Goal: Task Accomplishment & Management: Use online tool/utility

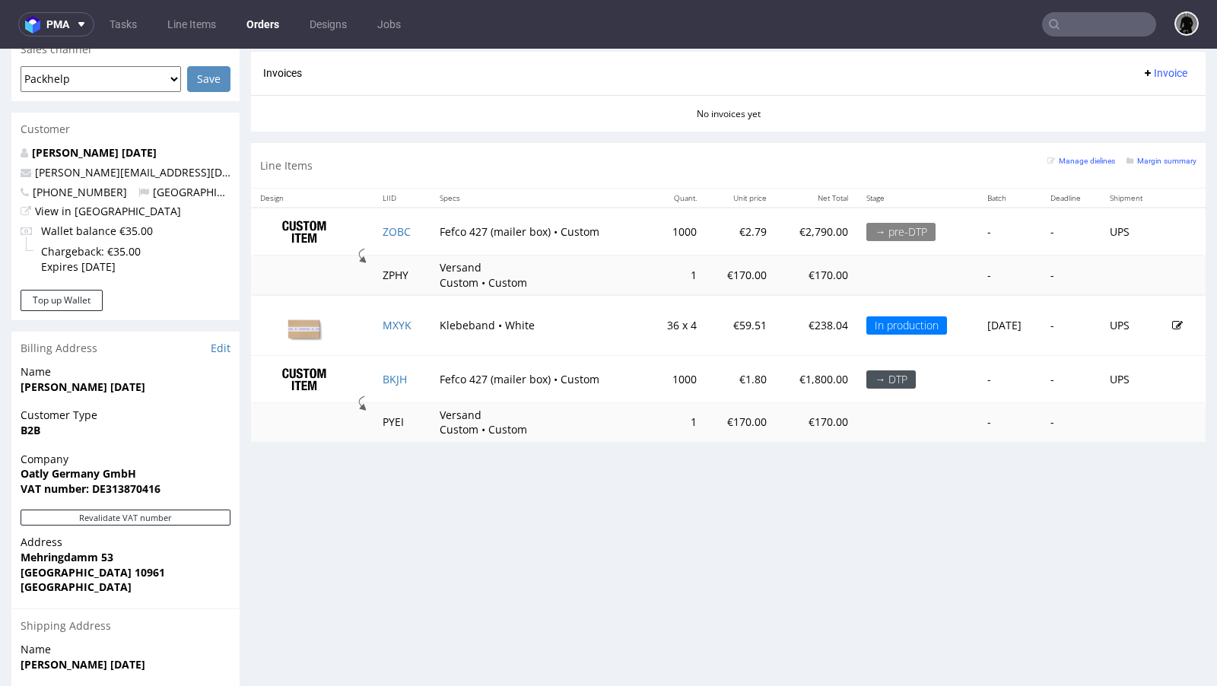
scroll to position [640, 0]
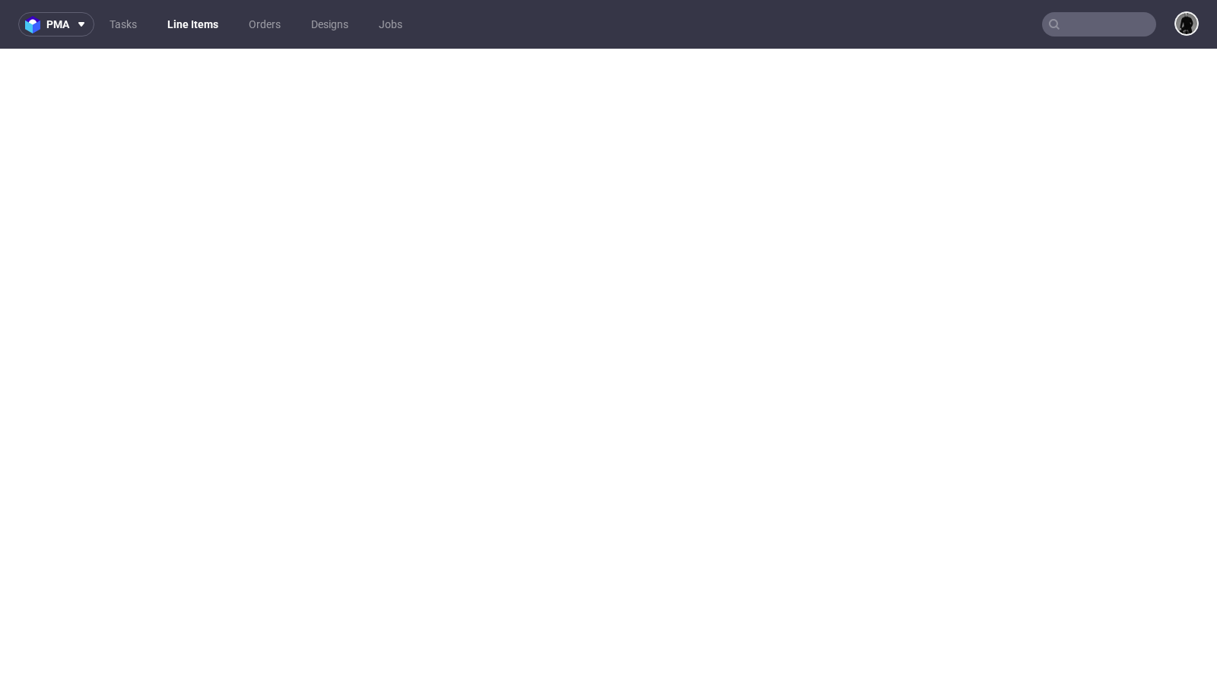
select select "in_progress"
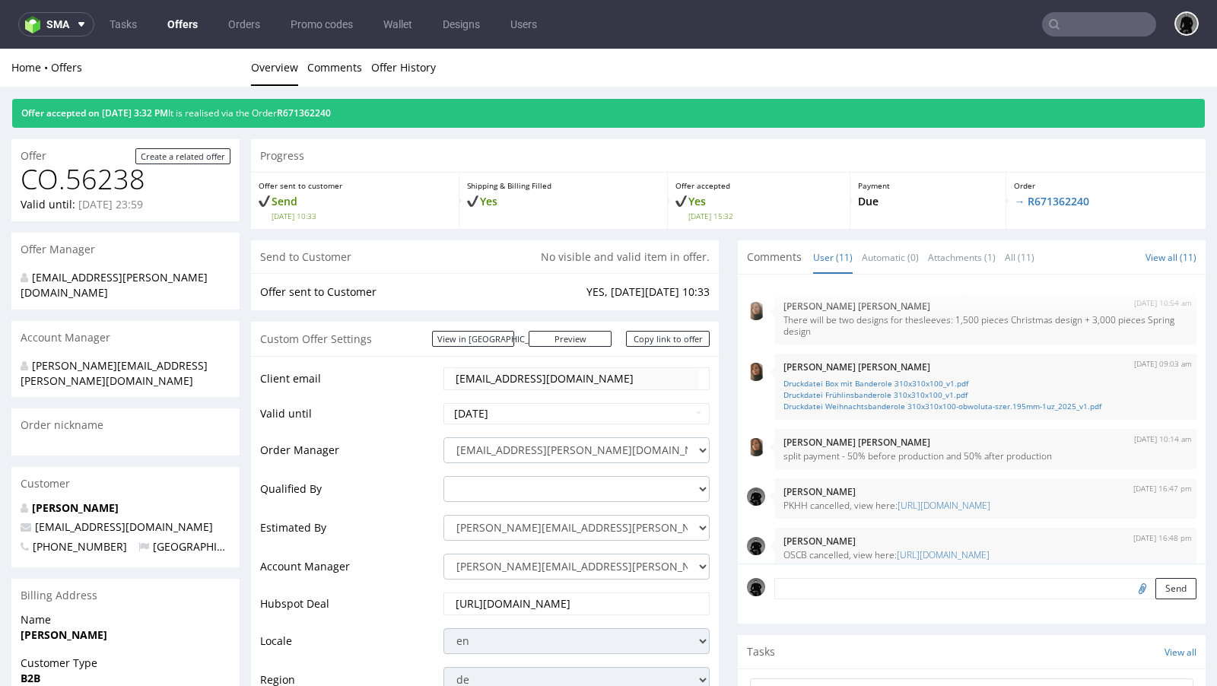
scroll to position [401, 0]
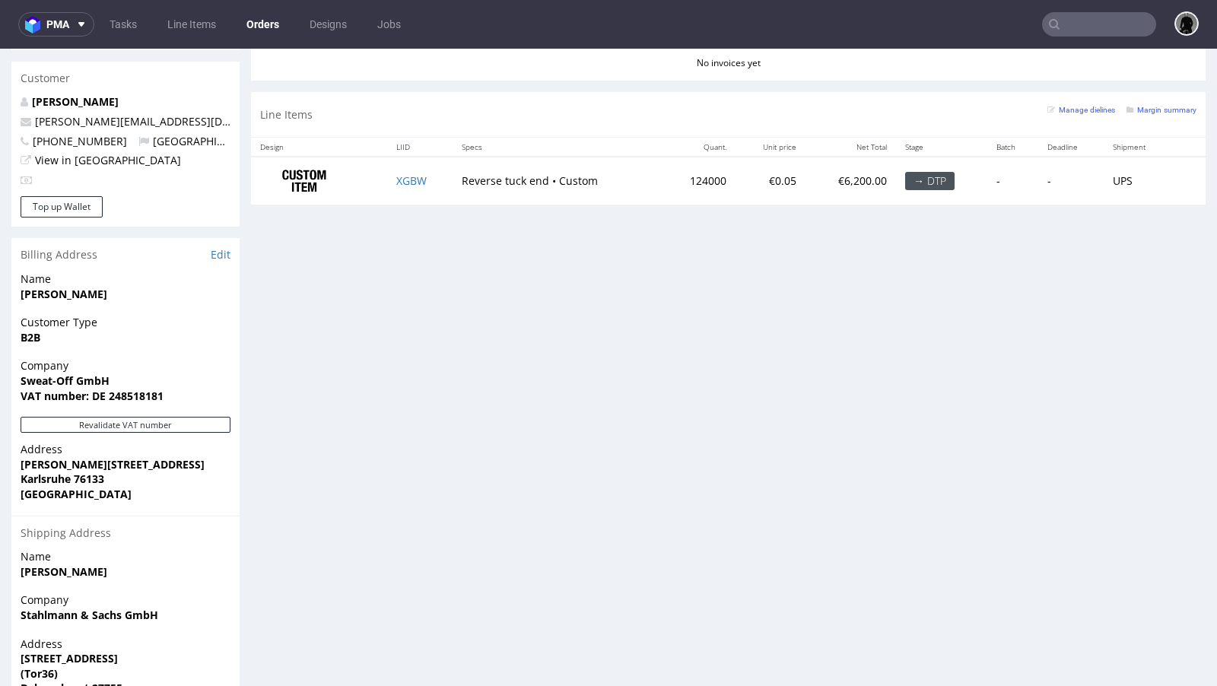
scroll to position [597, 0]
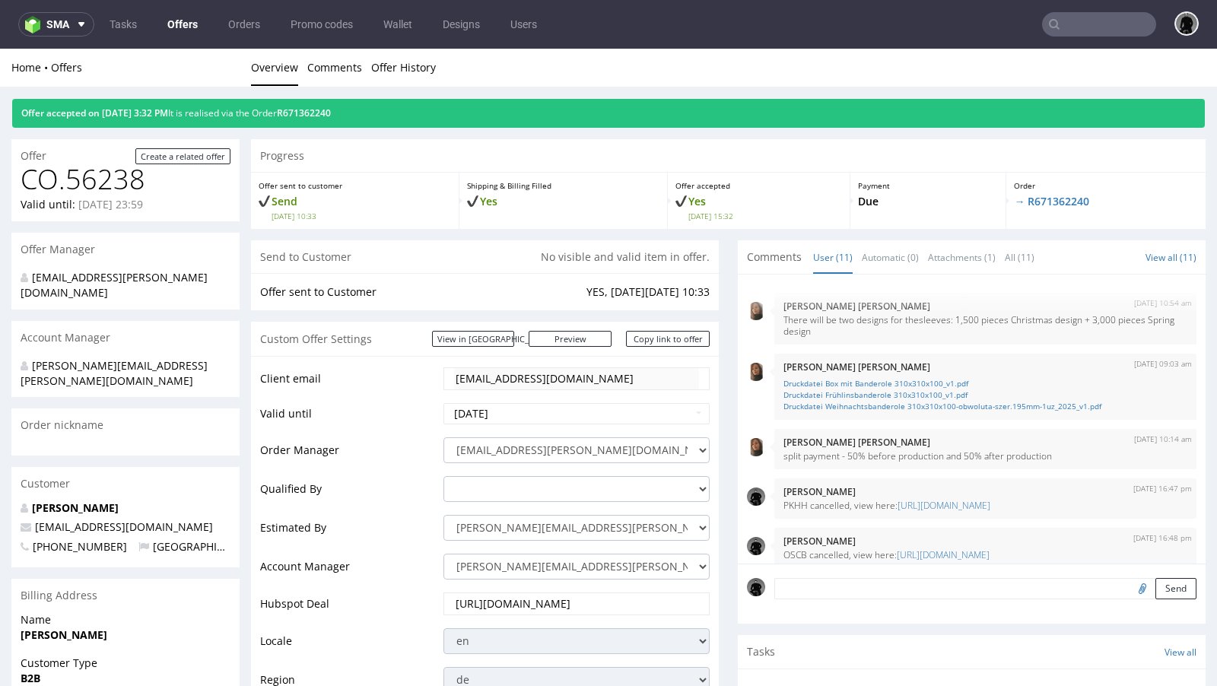
click at [182, 35] on link "Offers" at bounding box center [182, 24] width 49 height 24
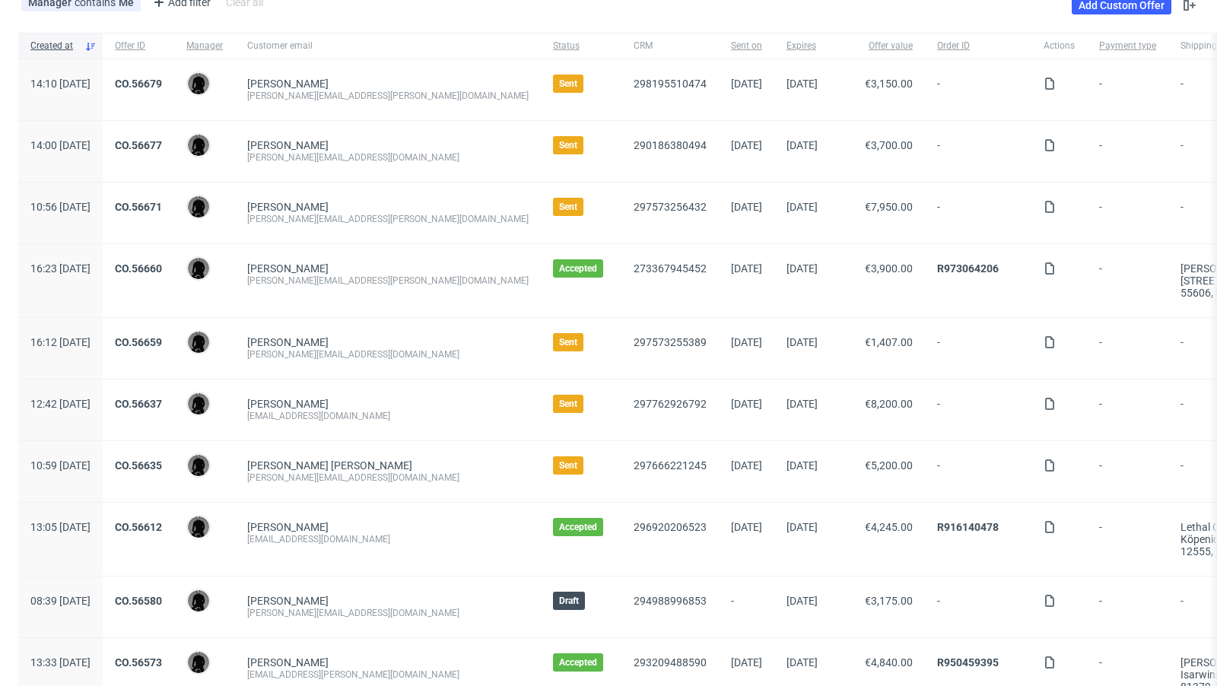
scroll to position [93, 0]
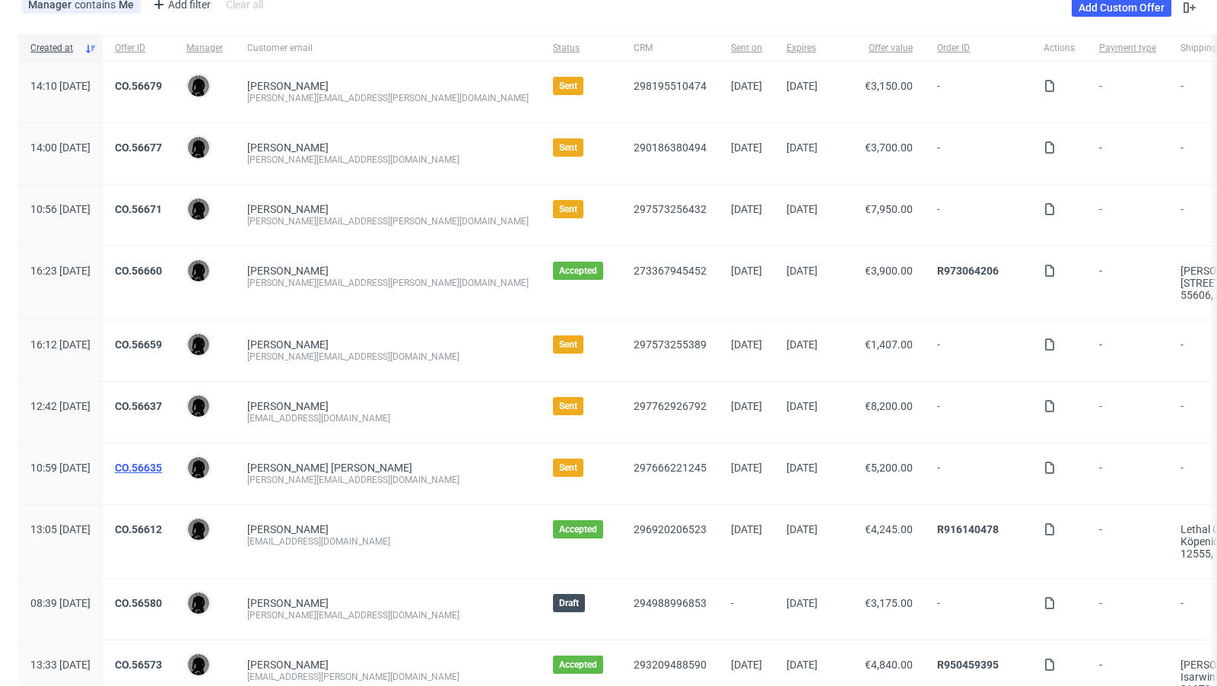
click at [162, 465] on link "CO.56635" at bounding box center [138, 468] width 47 height 12
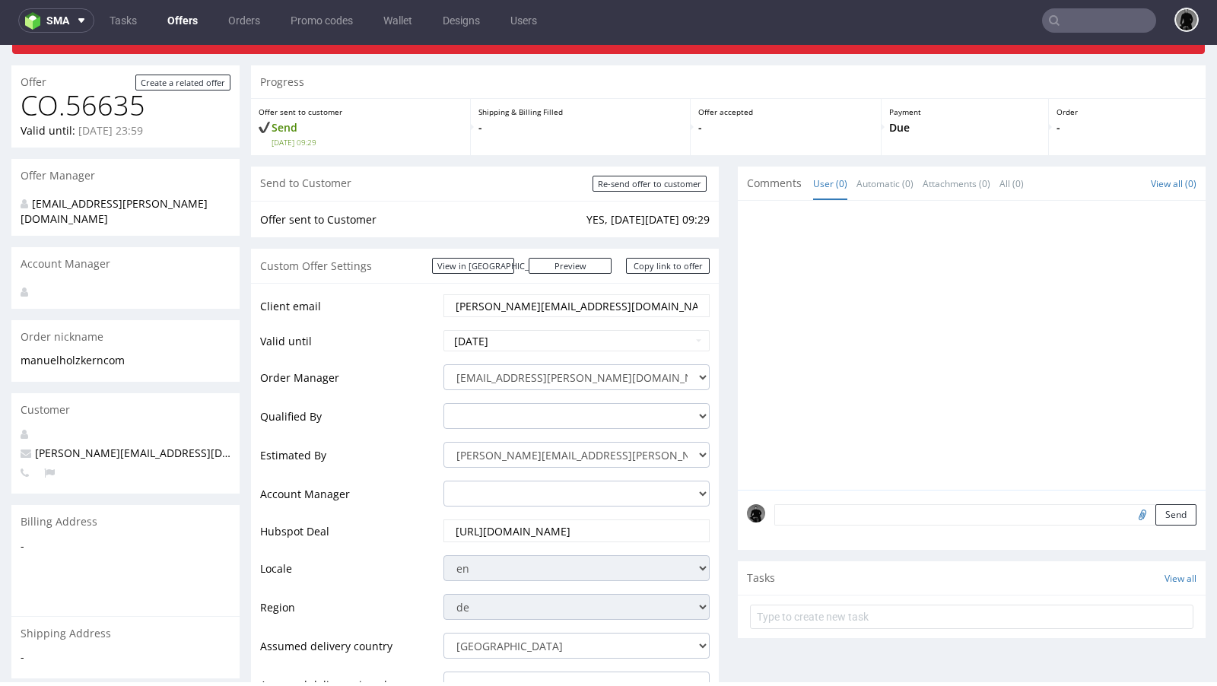
scroll to position [72, 0]
click at [538, 342] on input "2025-09-05" at bounding box center [576, 339] width 266 height 21
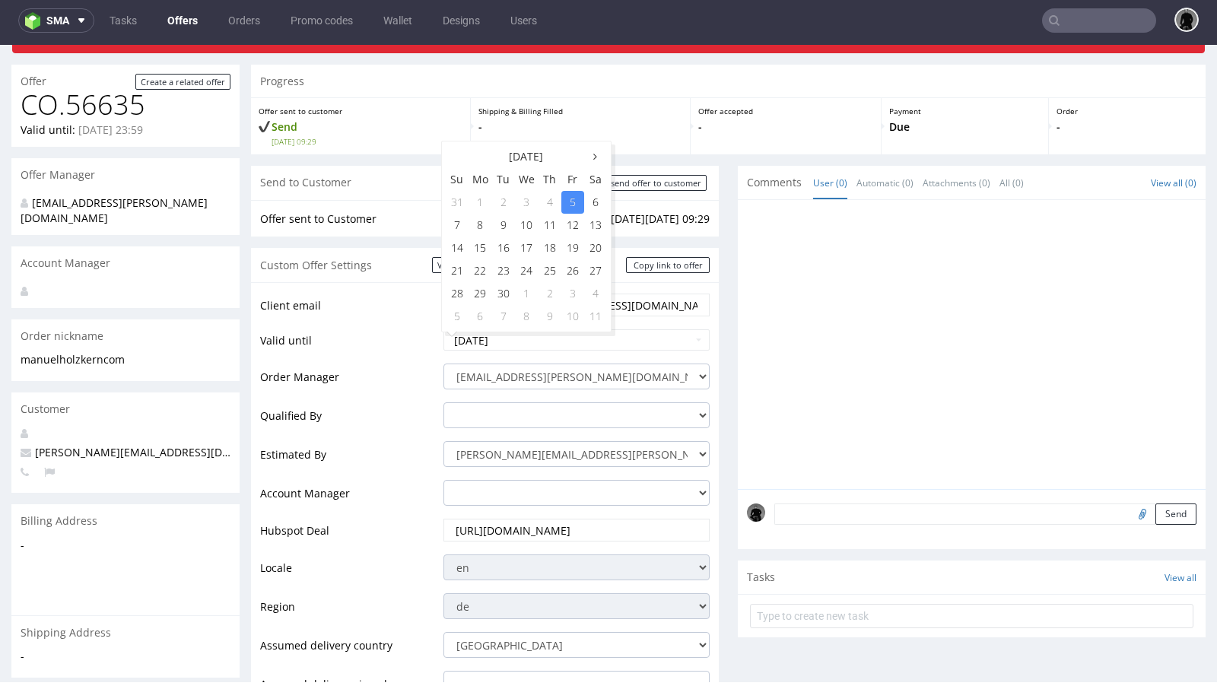
click at [370, 279] on div "Custom Offer Settings View in Hubspot Preview https://packhelp.de/packhelp-plus…" at bounding box center [485, 265] width 468 height 34
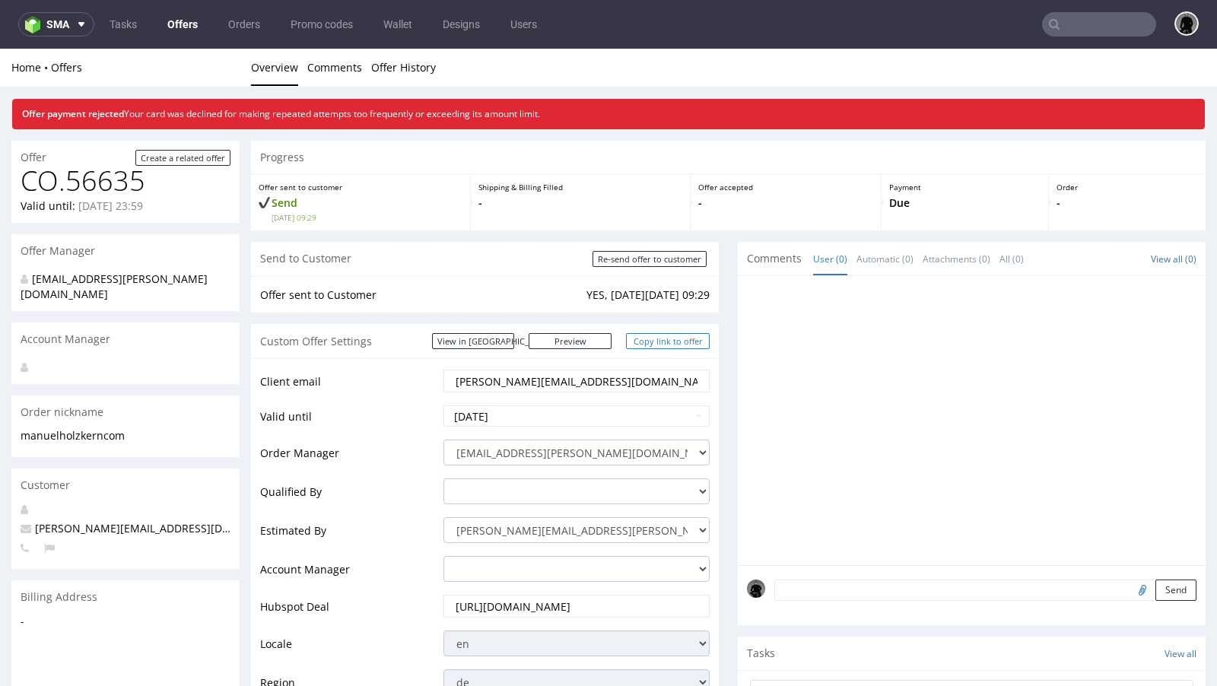
click at [659, 336] on link "Copy link to offer" at bounding box center [668, 341] width 84 height 16
click at [800, 376] on div at bounding box center [976, 425] width 459 height 280
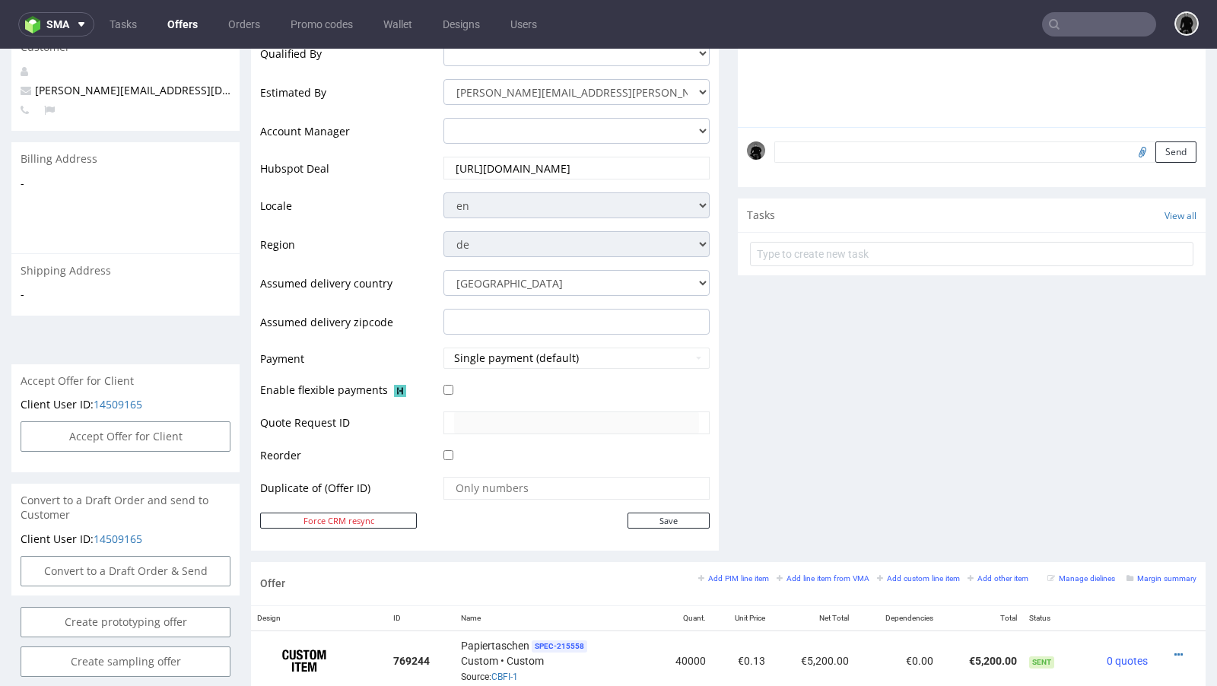
scroll to position [656, 0]
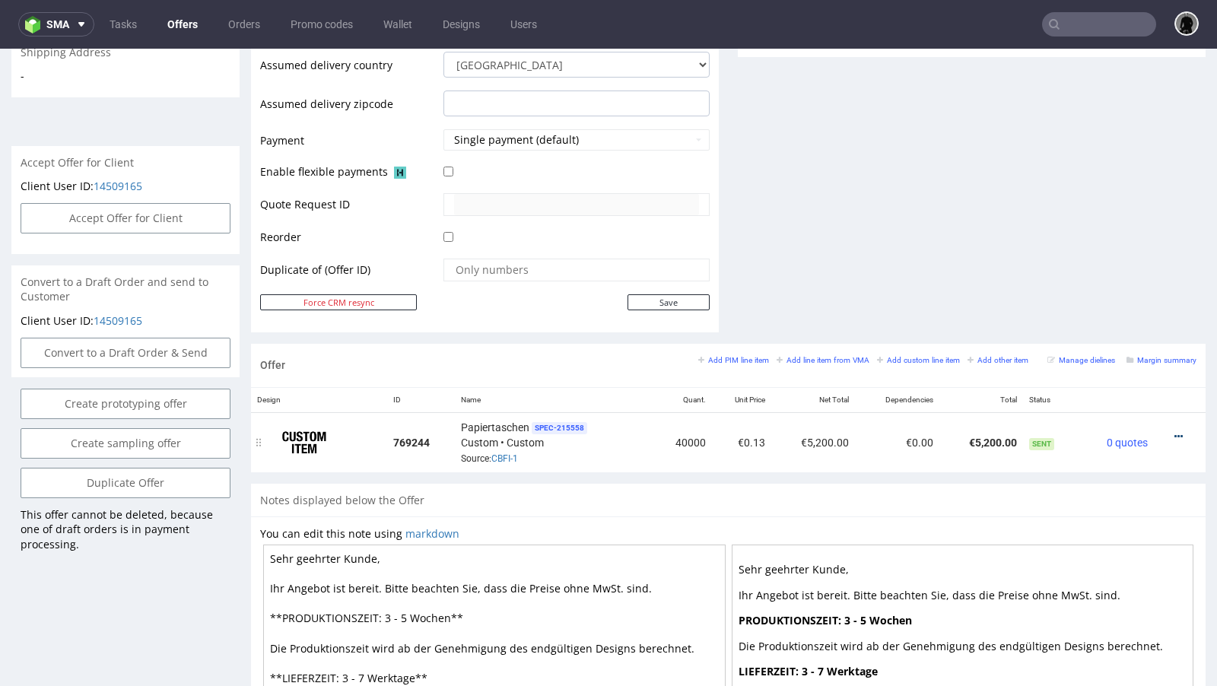
click at [1174, 432] on icon at bounding box center [1178, 436] width 8 height 11
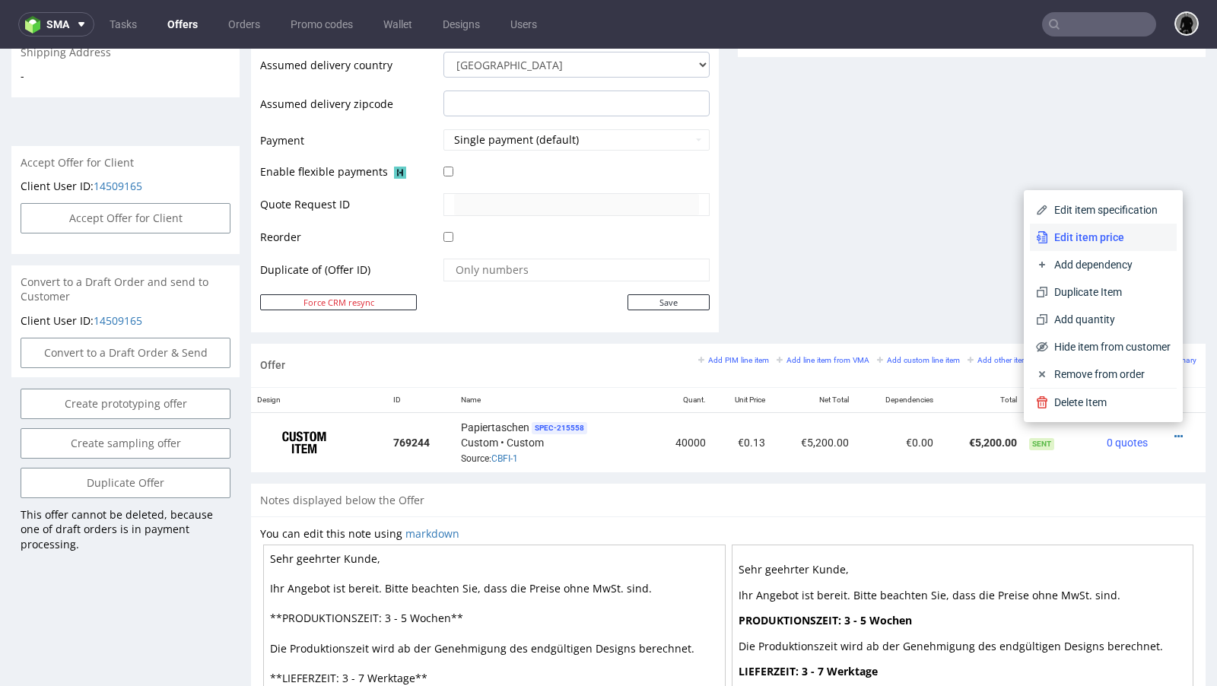
click at [1085, 249] on li "Edit item price" at bounding box center [1103, 237] width 147 height 27
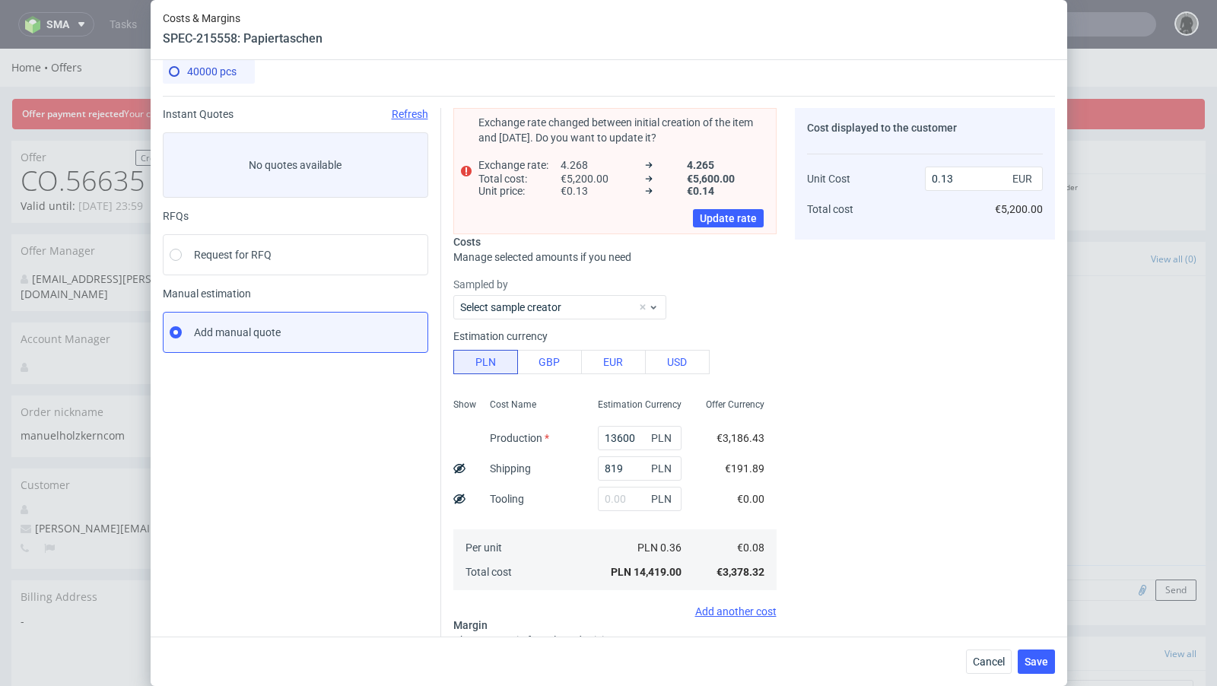
scroll to position [177, 0]
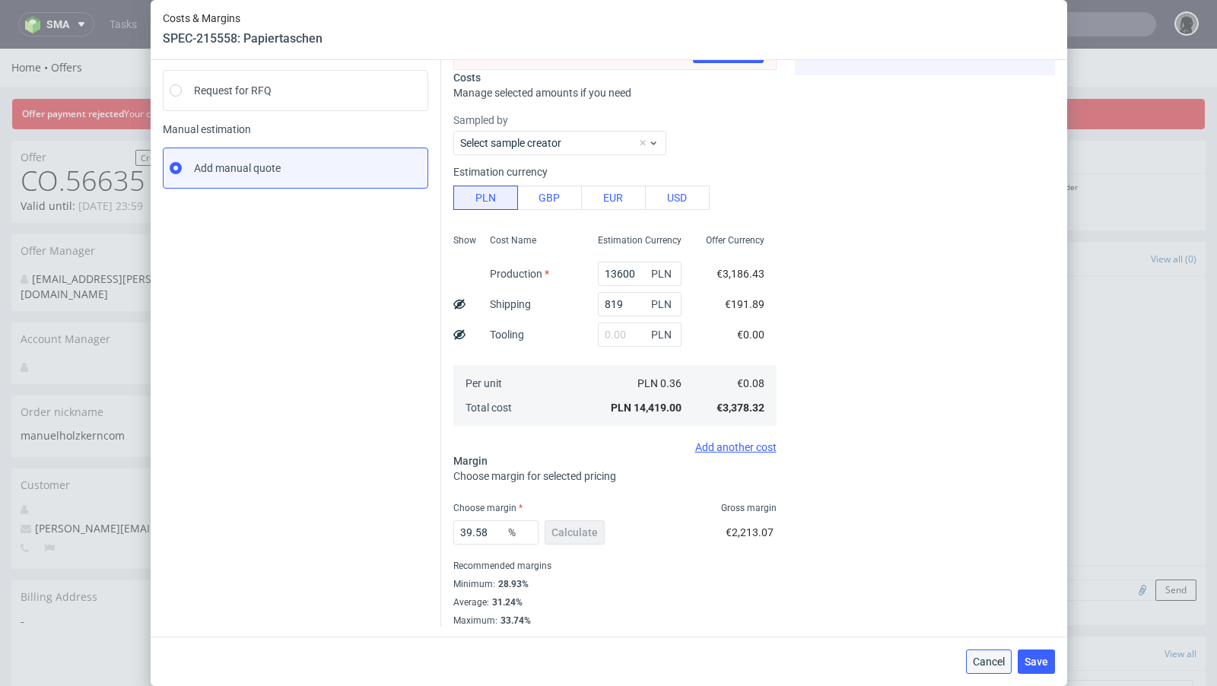
click at [992, 667] on span "Cancel" at bounding box center [989, 661] width 32 height 11
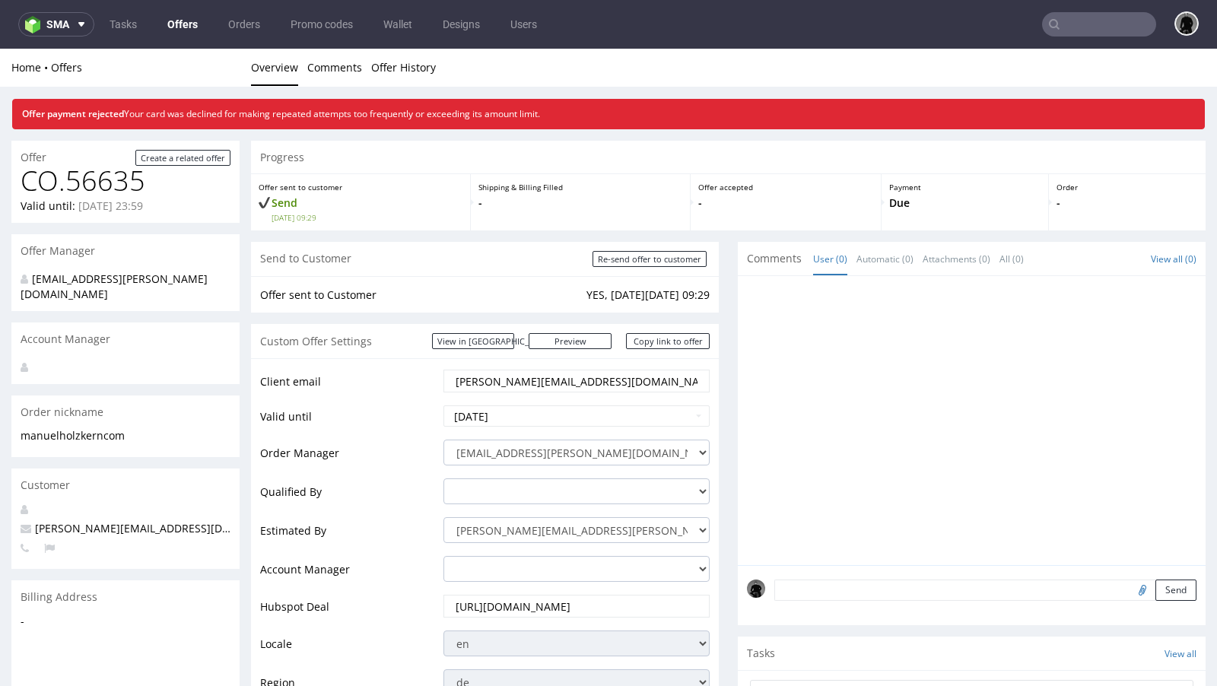
click at [170, 90] on div "Offer payment rejected Your card was declined for making repeated attempts too …" at bounding box center [608, 108] width 1217 height 43
click at [173, 24] on link "Offers" at bounding box center [182, 24] width 49 height 24
click at [214, 116] on span "Your card was declined for making repeated attempts too frequently or exceeding…" at bounding box center [332, 113] width 416 height 13
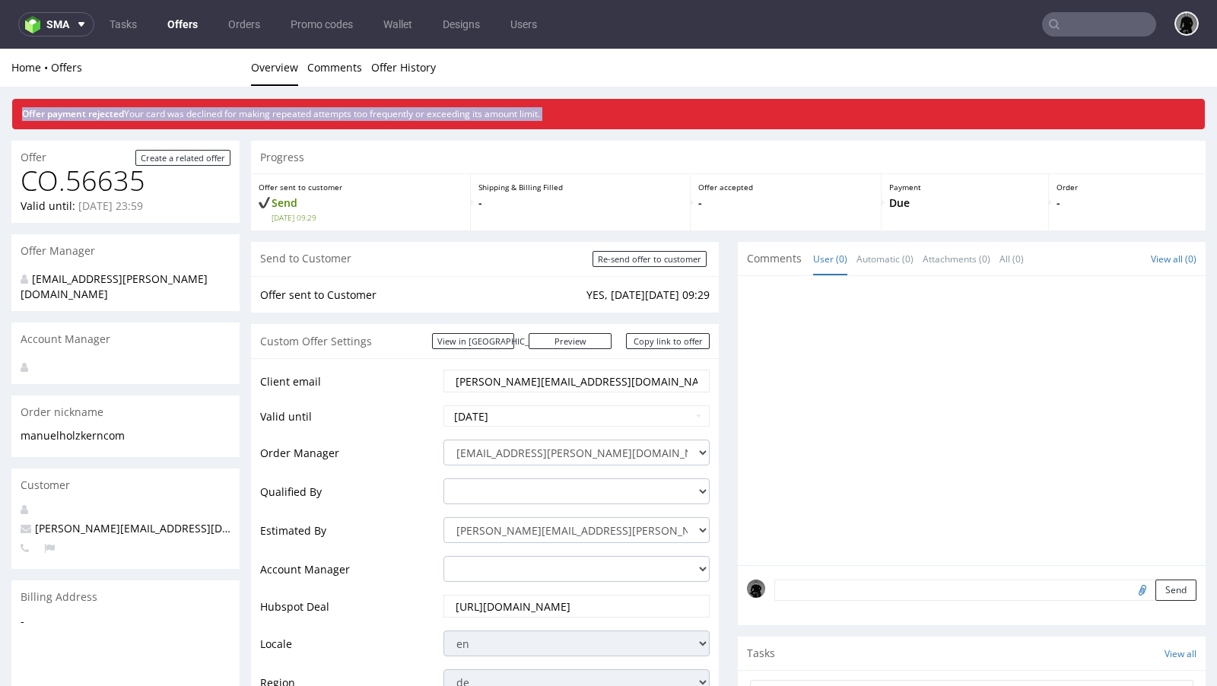
click at [214, 116] on span "Your card was declined for making repeated attempts too frequently or exceeding…" at bounding box center [332, 113] width 416 height 13
copy div "Offer payment rejected Your card was declined for making repeated attempts too …"
click at [183, 24] on link "Offers" at bounding box center [182, 24] width 49 height 24
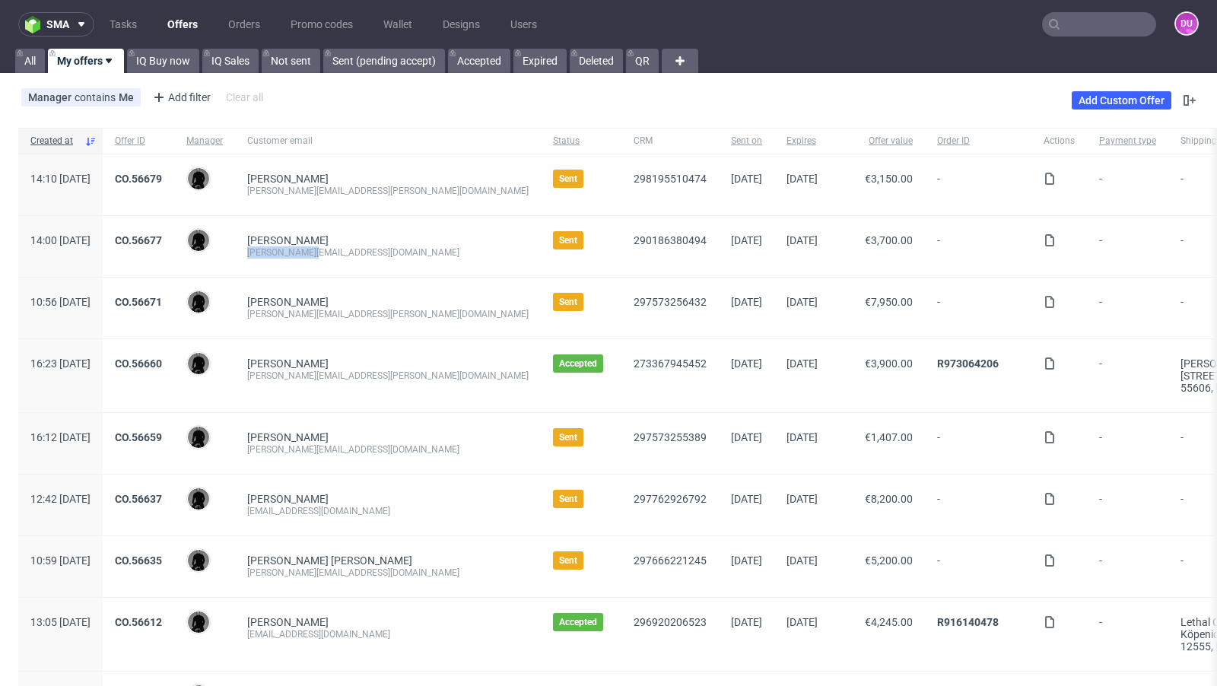
drag, startPoint x: 365, startPoint y: 251, endPoint x: 284, endPoint y: 249, distance: 80.6
click at [284, 249] on div "[PERSON_NAME] [PERSON_NAME][EMAIL_ADDRESS][DOMAIN_NAME]" at bounding box center [388, 246] width 306 height 61
copy div "[PERSON_NAME][EMAIL_ADDRESS][DOMAIN_NAME]"
click at [395, 275] on div "Emilie Steinert emilie@hnds.de" at bounding box center [388, 246] width 306 height 61
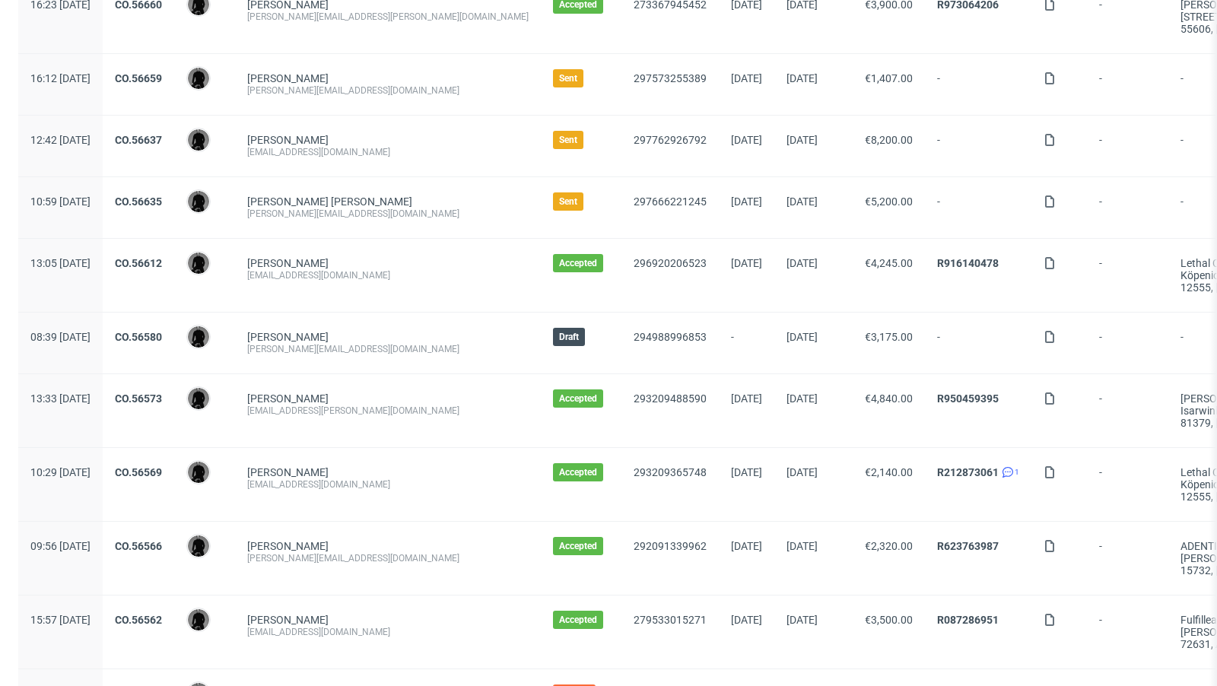
scroll to position [268, 0]
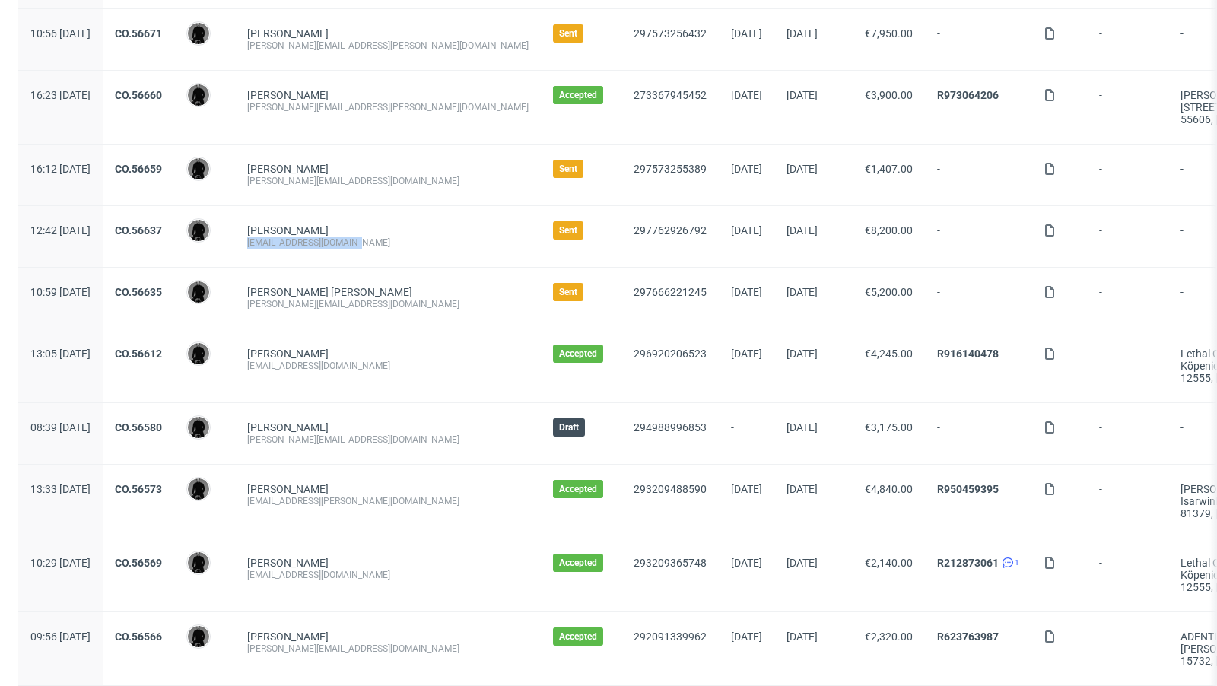
drag, startPoint x: 393, startPoint y: 240, endPoint x: 287, endPoint y: 237, distance: 105.7
click at [287, 237] on div "Dennis Clasen info@mein-trinkspiel.de" at bounding box center [388, 236] width 306 height 61
copy div "info@mein-trinkspiel.de"
click at [401, 263] on div "Dennis Clasen info@mein-trinkspiel.de" at bounding box center [388, 236] width 306 height 61
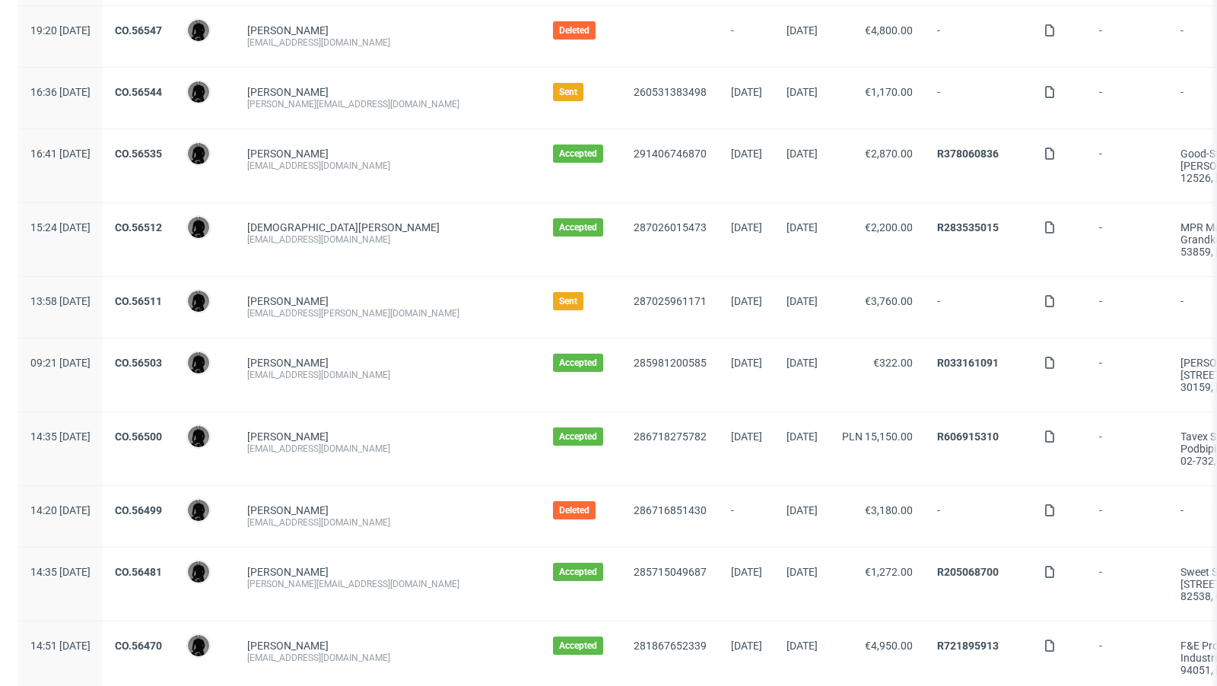
scroll to position [1024, 0]
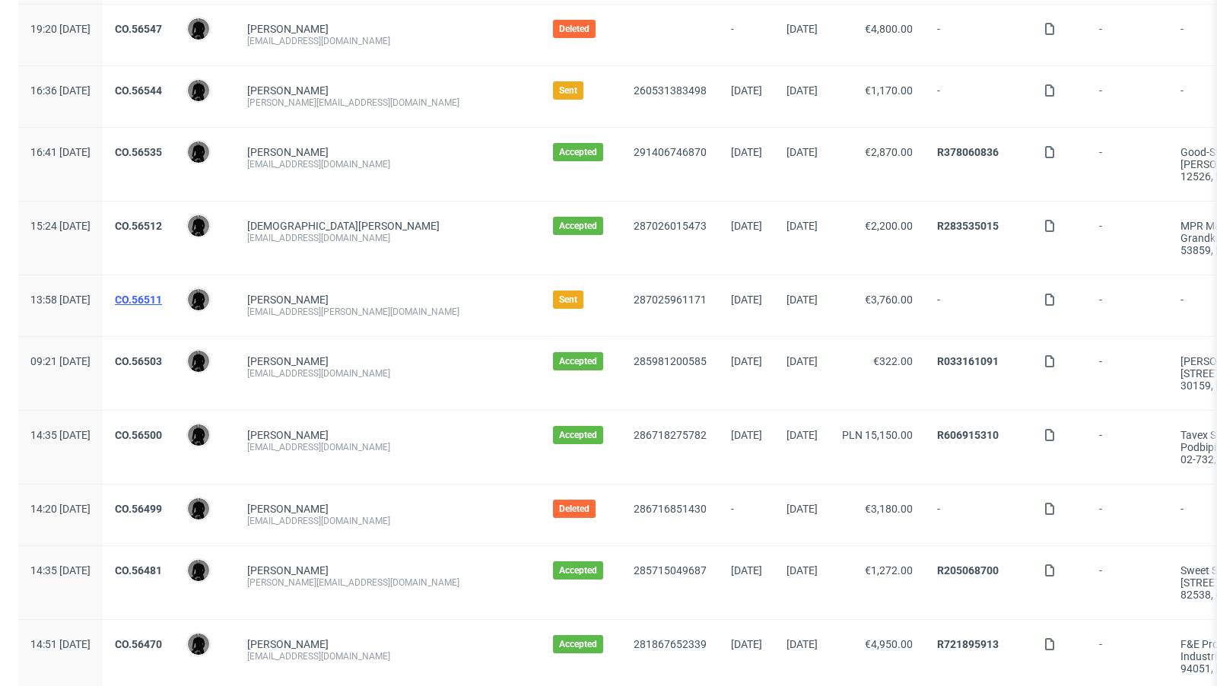
click at [162, 294] on link "CO.56511" at bounding box center [138, 300] width 47 height 12
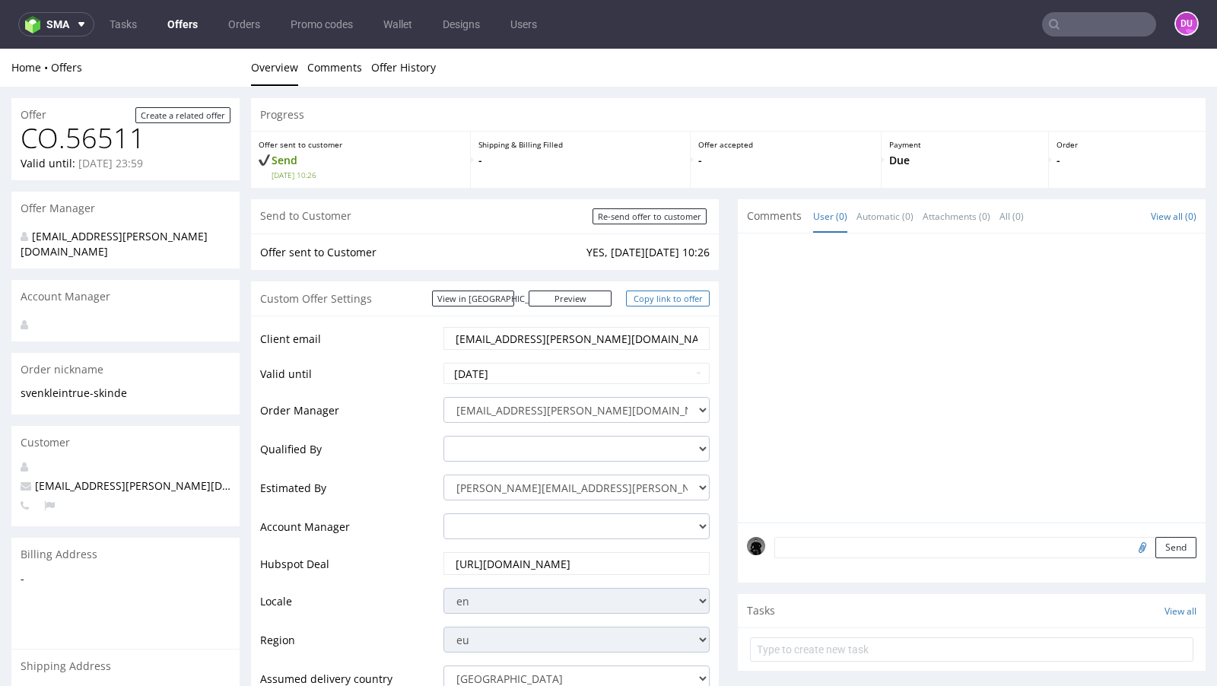
click at [665, 291] on link "Copy link to offer" at bounding box center [668, 298] width 84 height 16
click at [183, 20] on link "Offers" at bounding box center [182, 24] width 49 height 24
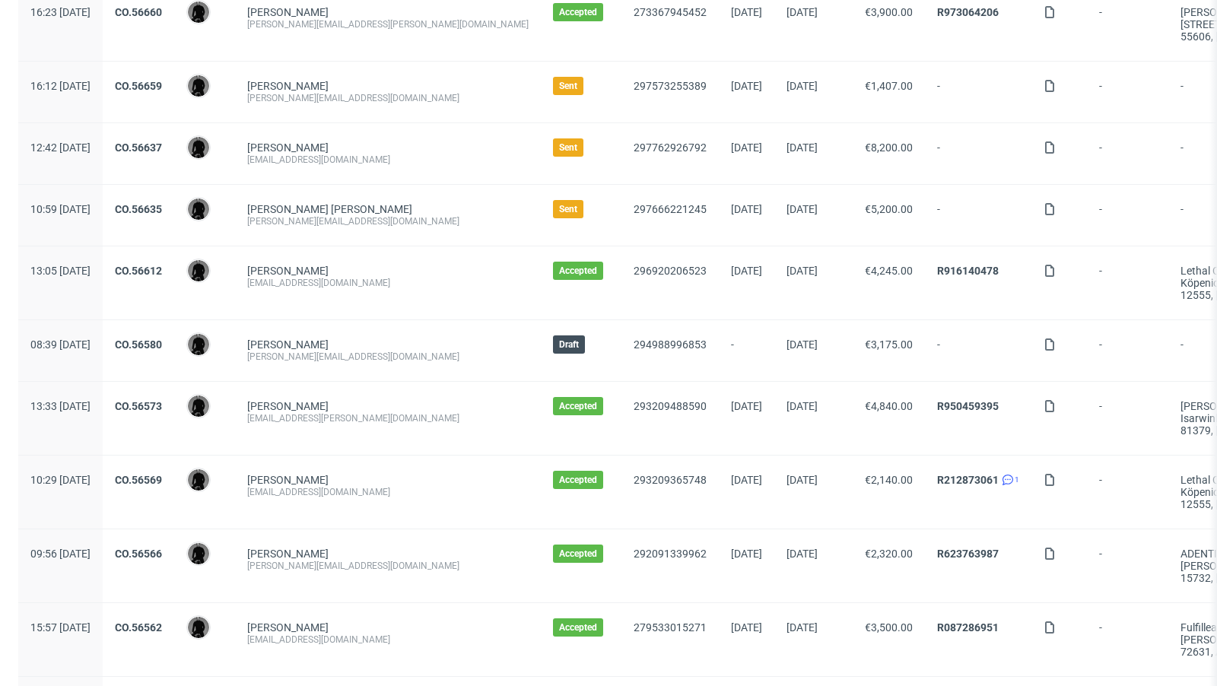
scroll to position [344, 0]
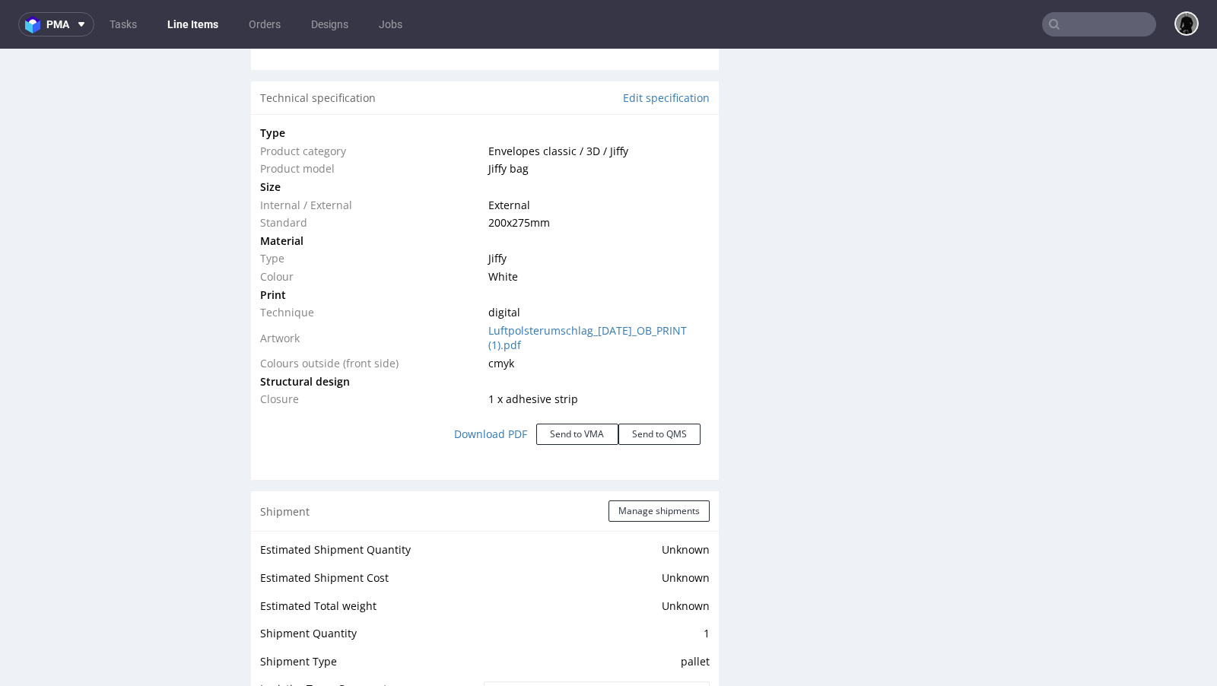
scroll to position [1411, 0]
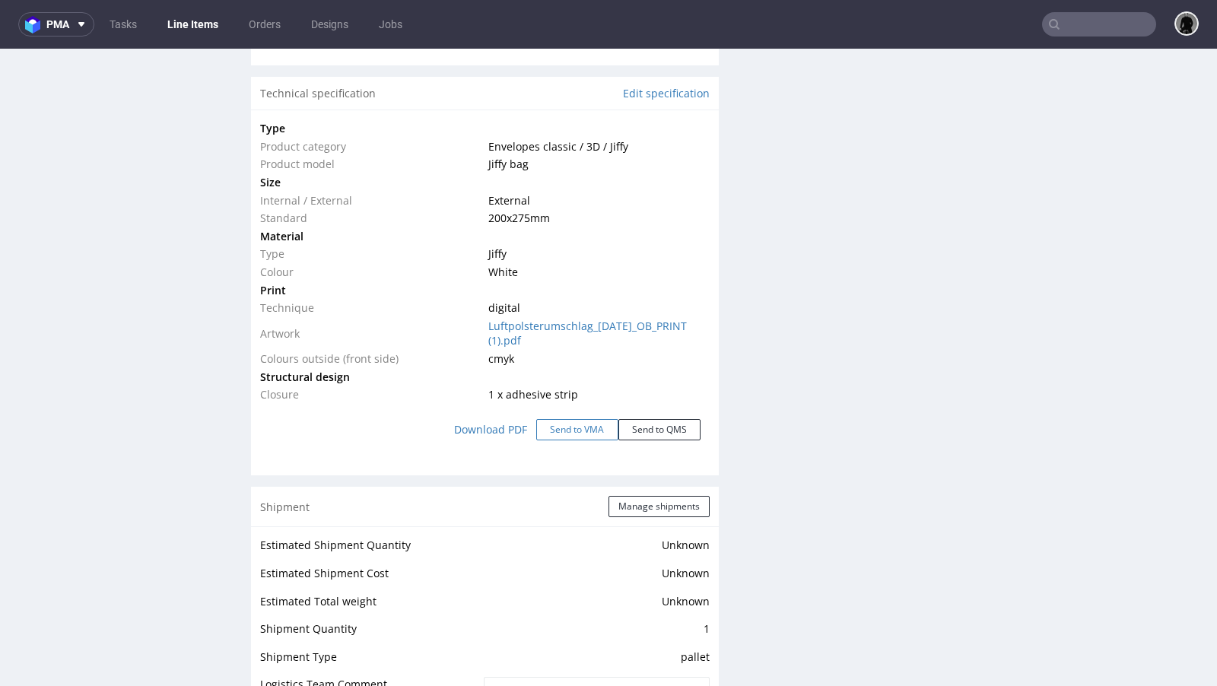
click at [561, 424] on button "Send to VMA" at bounding box center [577, 429] width 82 height 21
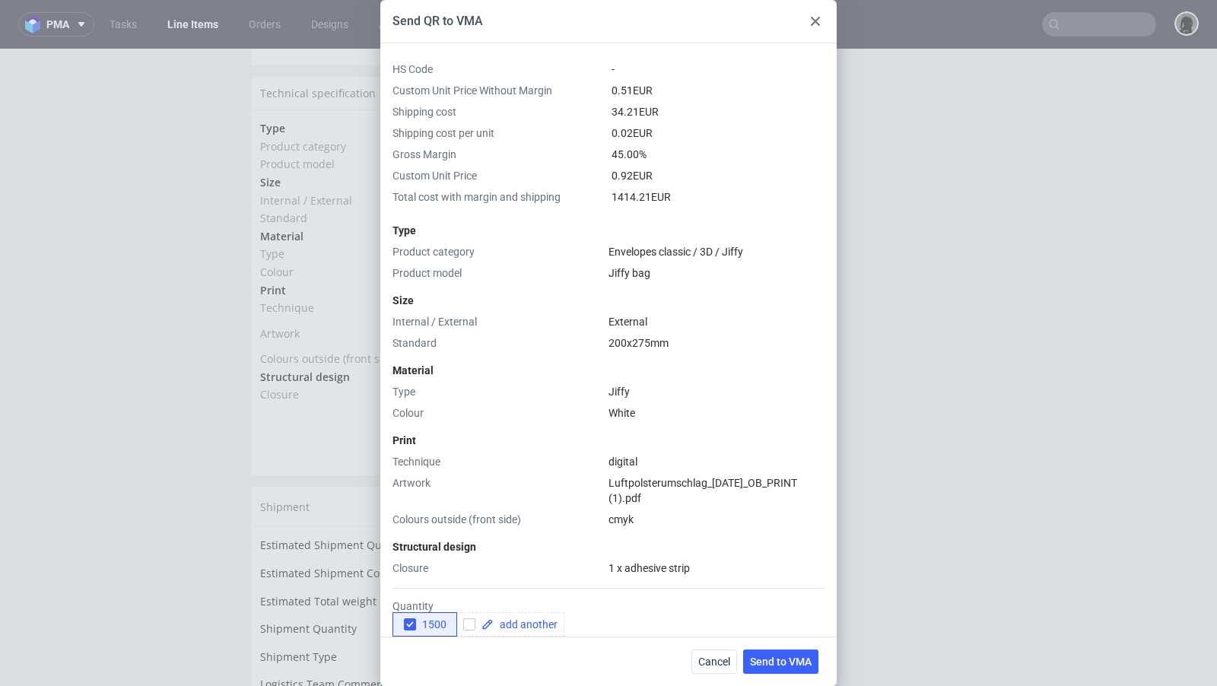
scroll to position [199, 0]
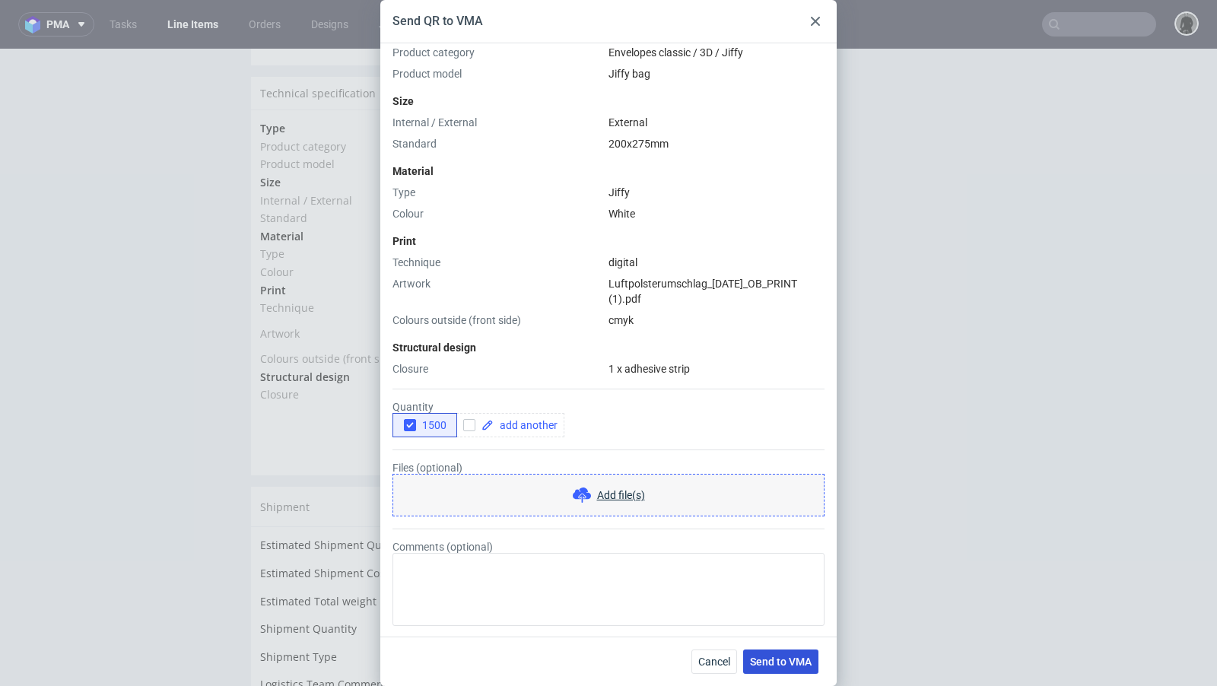
click at [773, 669] on button "Send to VMA" at bounding box center [780, 661] width 75 height 24
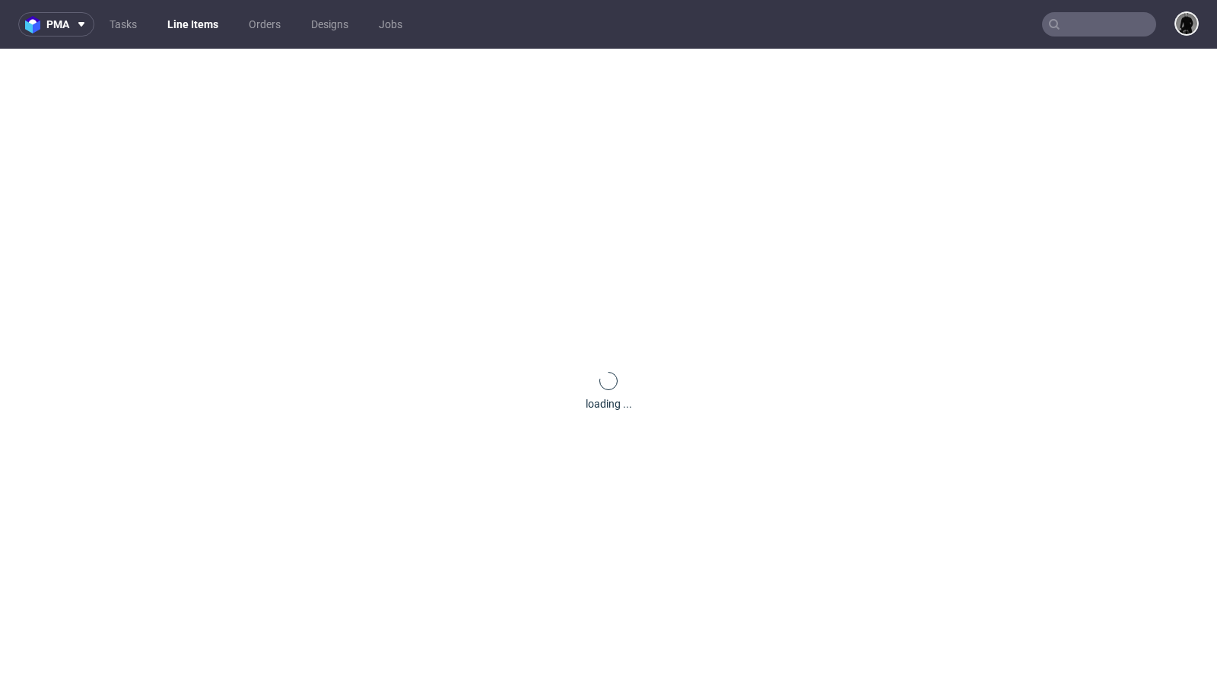
scroll to position [0, 0]
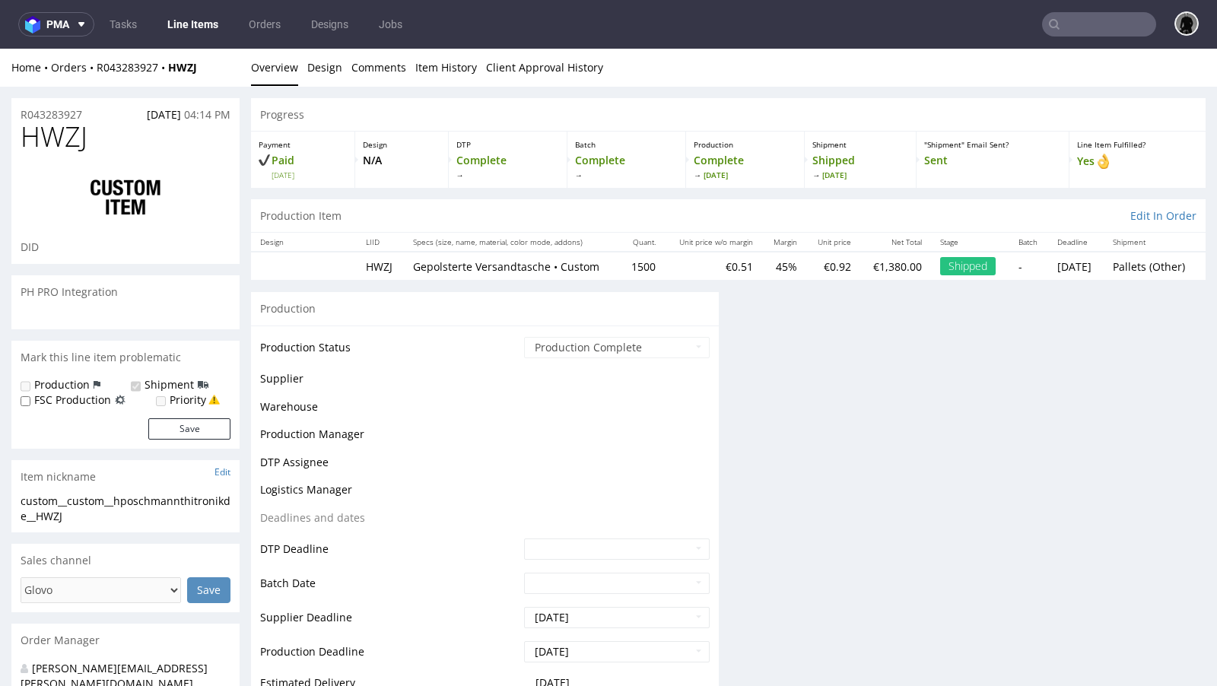
select select "in_progress"
